Goal: Use online tool/utility: Utilize a website feature to perform a specific function

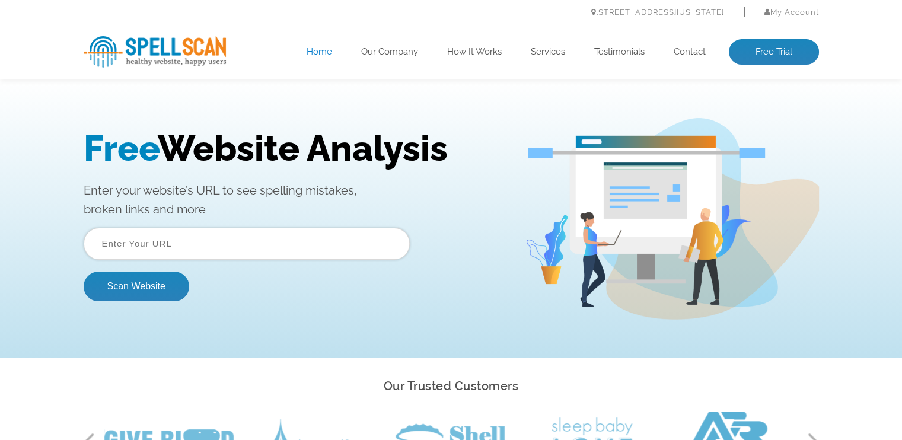
paste input "https://punjablotteryshop.in/"
click at [249, 243] on input "https://punjablotteryshop.in/" at bounding box center [247, 244] width 326 height 32
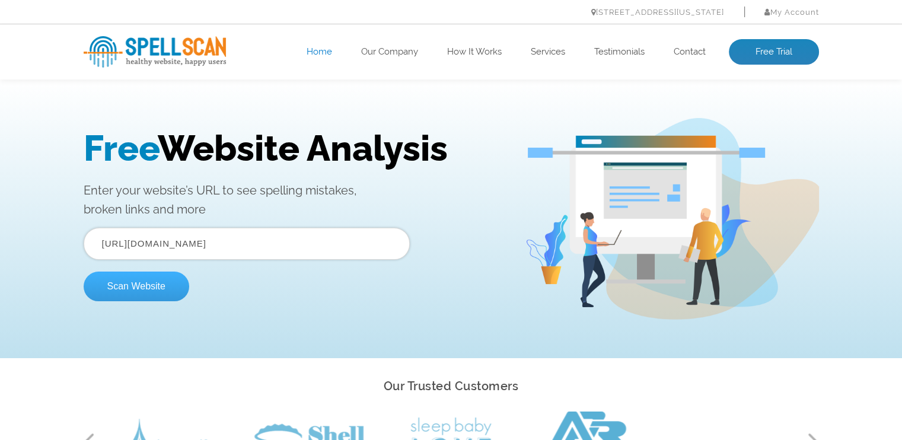
type input "https://punjablotteryshop.in/"
click at [147, 294] on button "Scan Website" at bounding box center [137, 287] width 106 height 30
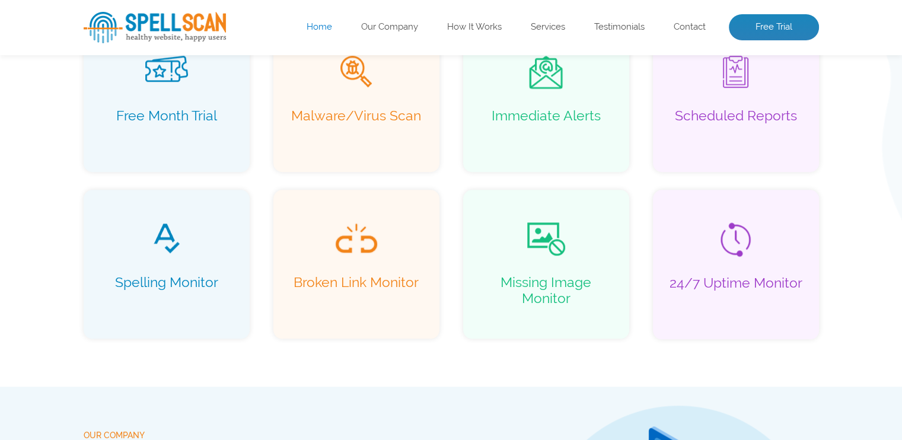
scroll to position [907, 0]
click at [451, 355] on div "Our Services What We Offer Free Month Trial Malware/Virus Scan Immediate Alerts…" at bounding box center [451, 146] width 902 height 481
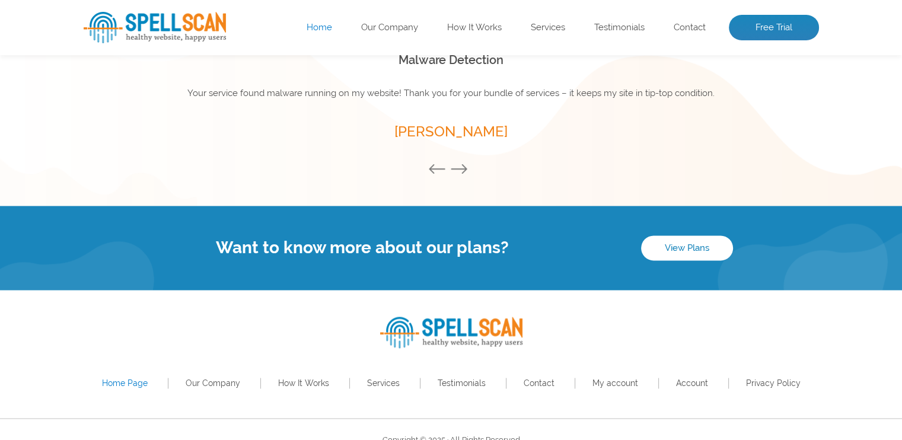
scroll to position [1728, 0]
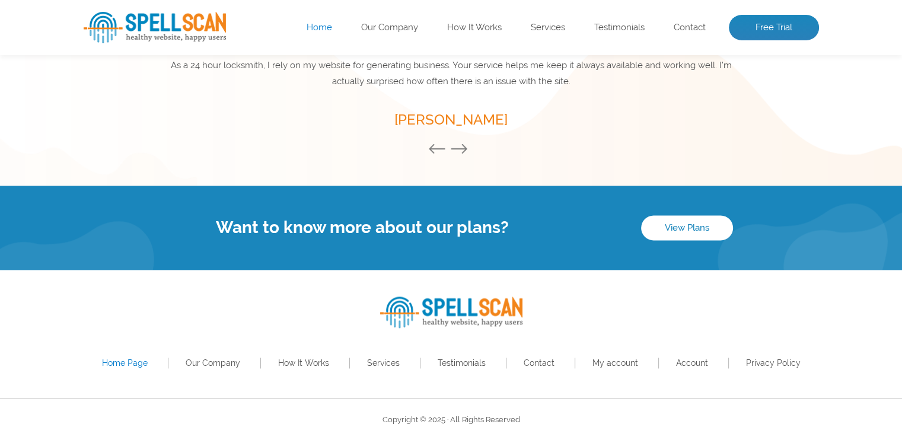
click at [460, 143] on button "Next" at bounding box center [462, 149] width 24 height 13
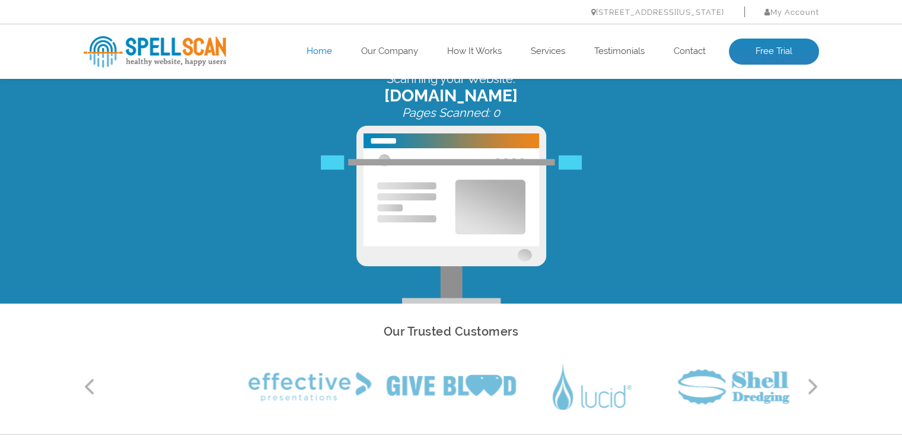
scroll to position [0, 0]
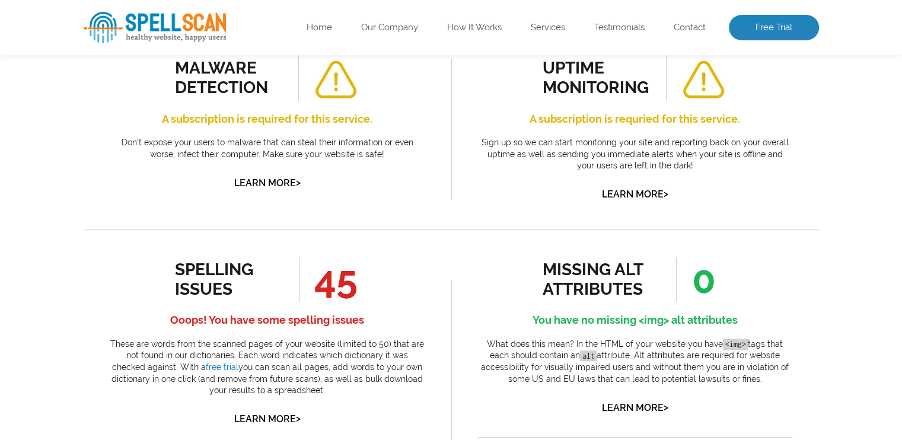
scroll to position [546, 0]
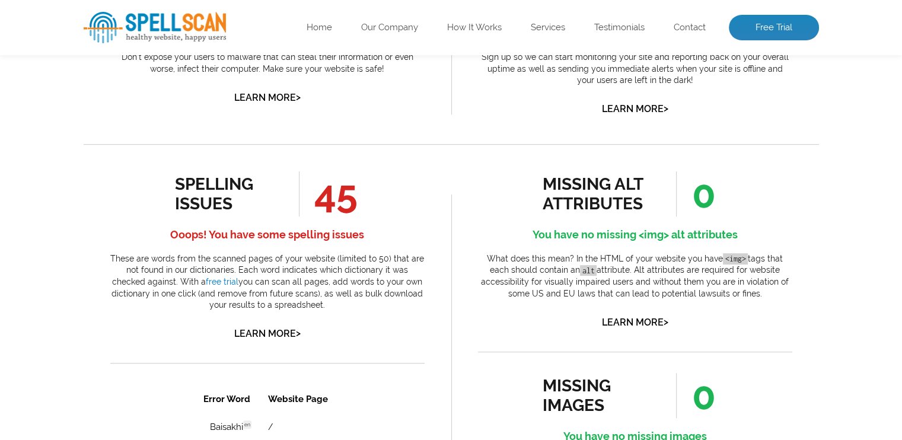
click at [340, 205] on span "45" at bounding box center [328, 193] width 59 height 45
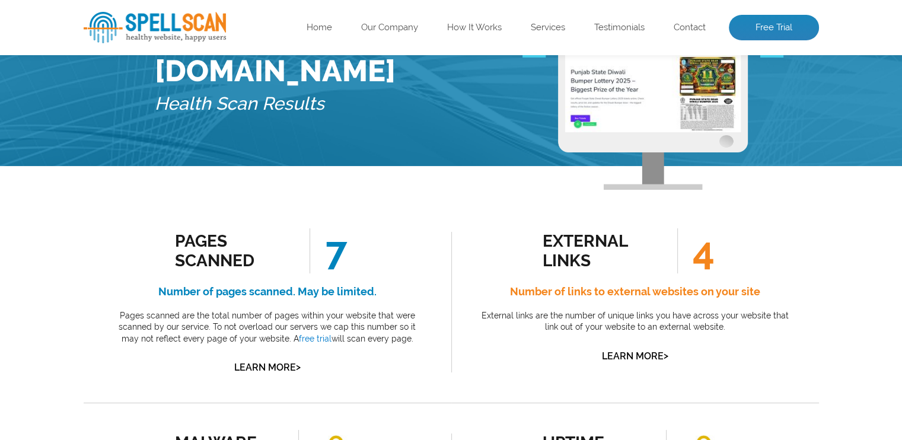
scroll to position [87, 0]
